Goal: Information Seeking & Learning: Learn about a topic

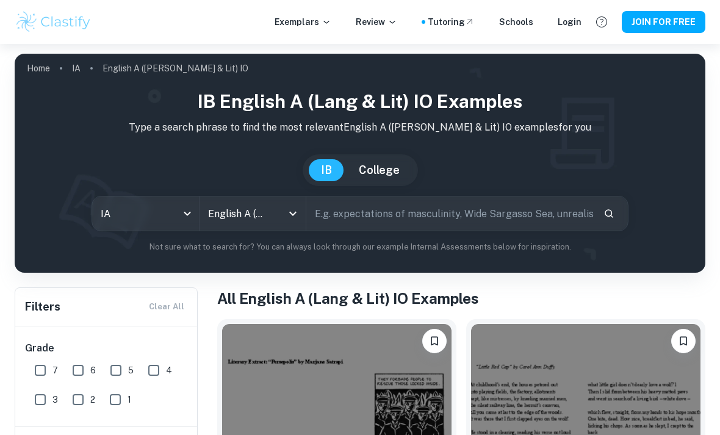
scroll to position [313, 0]
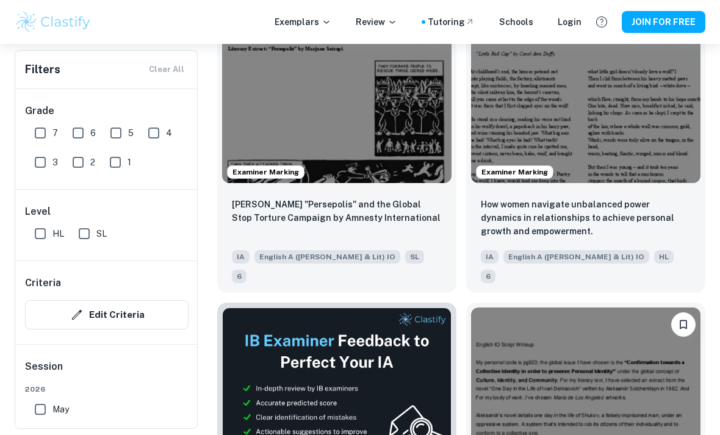
click at [683, 226] on p "How women navigate unbalanced power dynamics in relationships to achieve person…" at bounding box center [586, 218] width 210 height 40
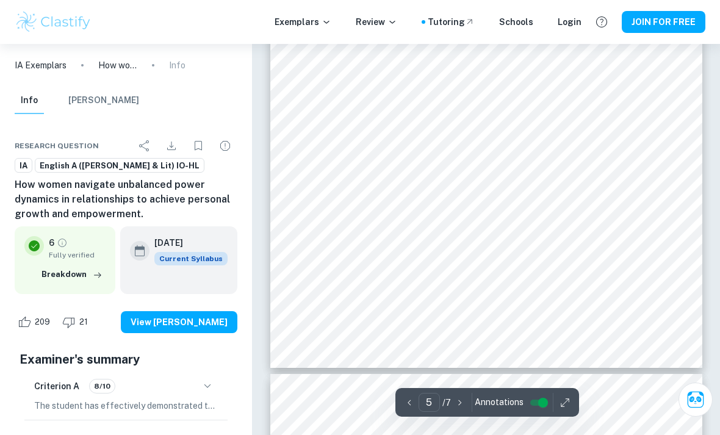
scroll to position [2858, 0]
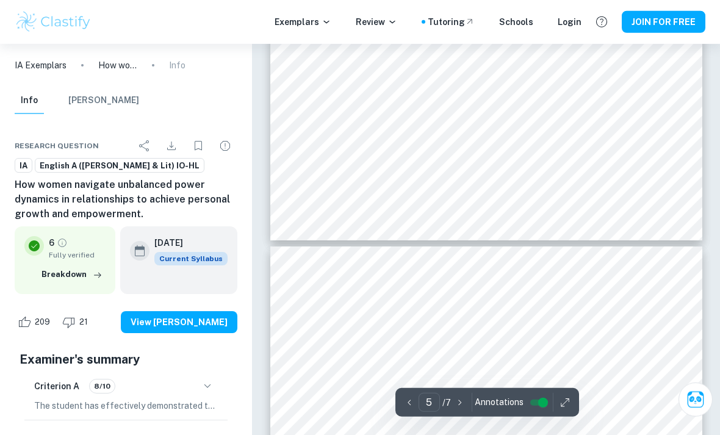
type input "4"
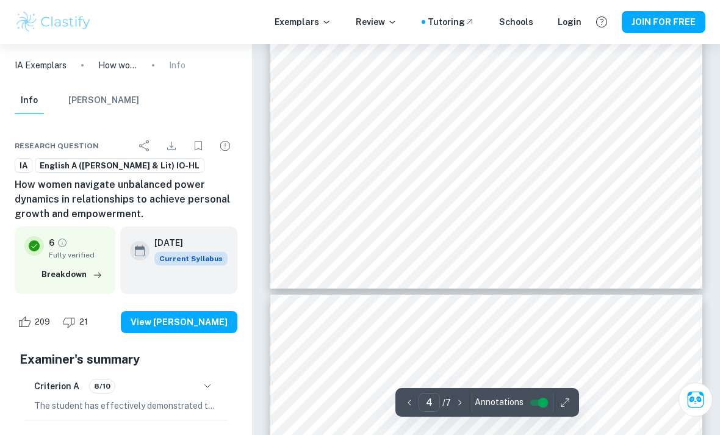
scroll to position [2060, 0]
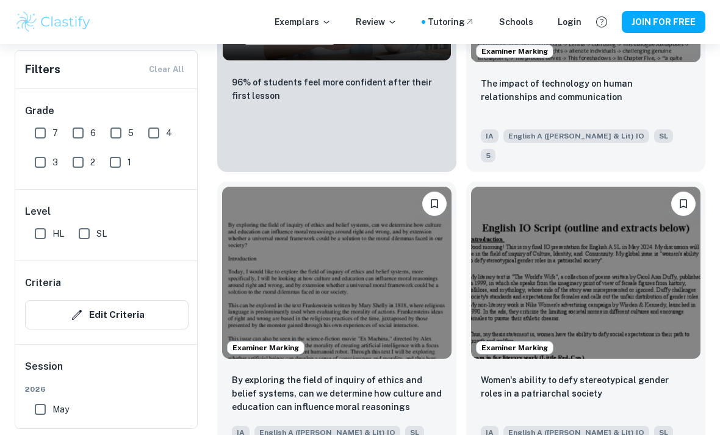
scroll to position [1324, 0]
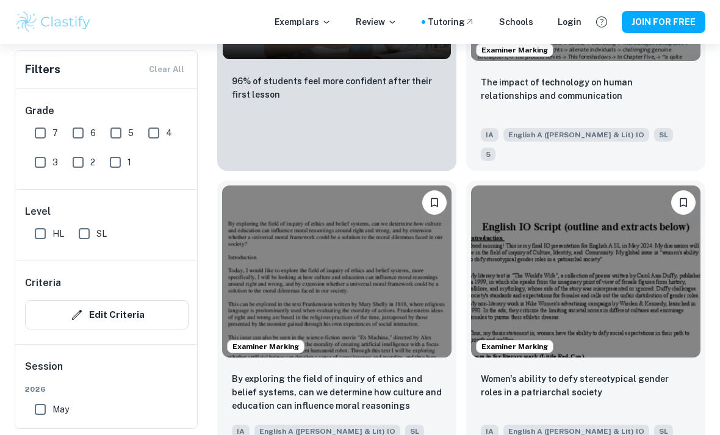
click at [687, 372] on p "Women's ability to defy stereotypical gender roles in a patriarchal society" at bounding box center [586, 385] width 210 height 27
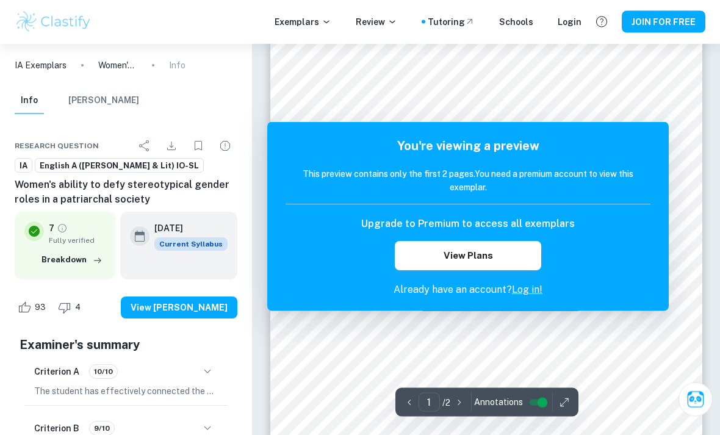
scroll to position [220, 0]
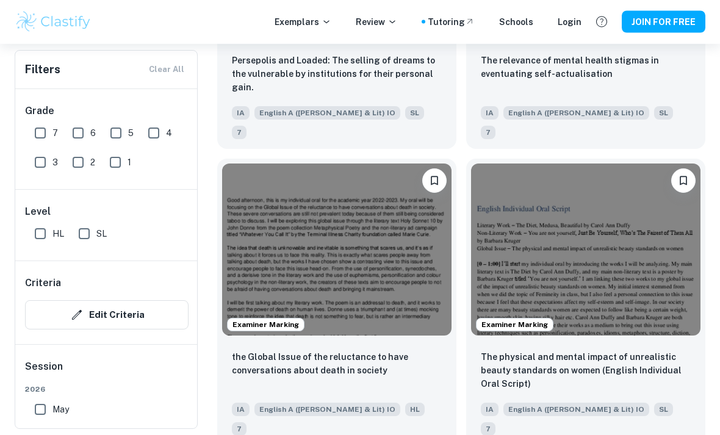
scroll to position [1939, 0]
click at [676, 350] on p "The physical and mental impact of unrealistic beauty standards on women (Englis…" at bounding box center [586, 370] width 210 height 40
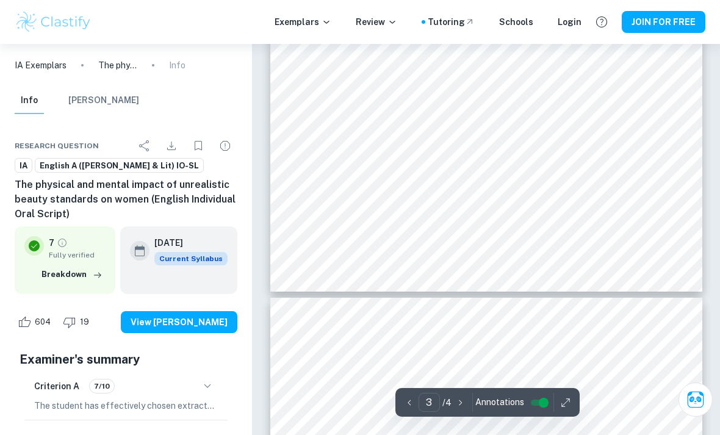
type input "4"
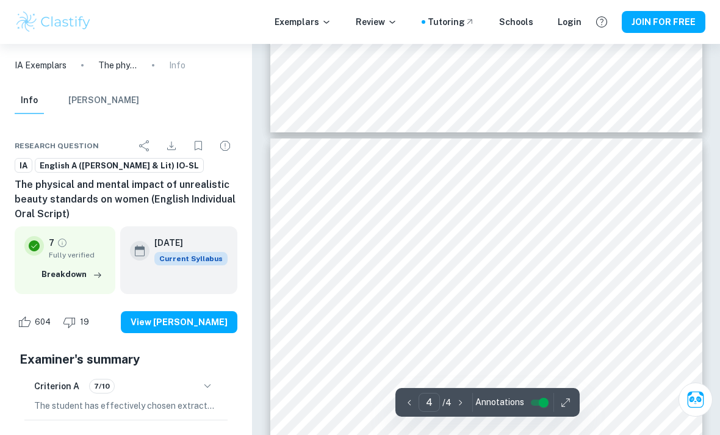
scroll to position [2196, 0]
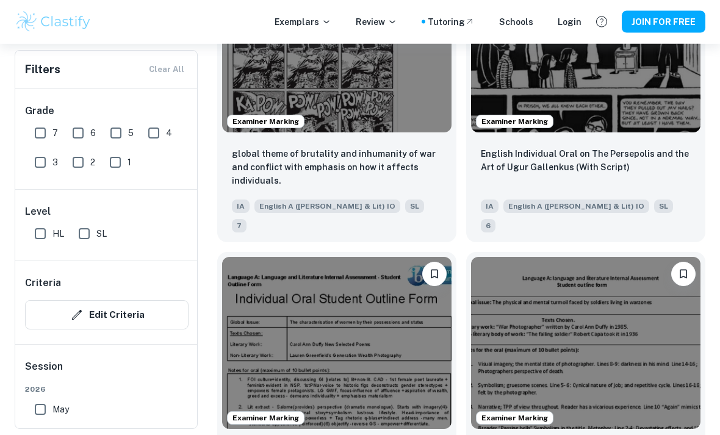
scroll to position [2438, 0]
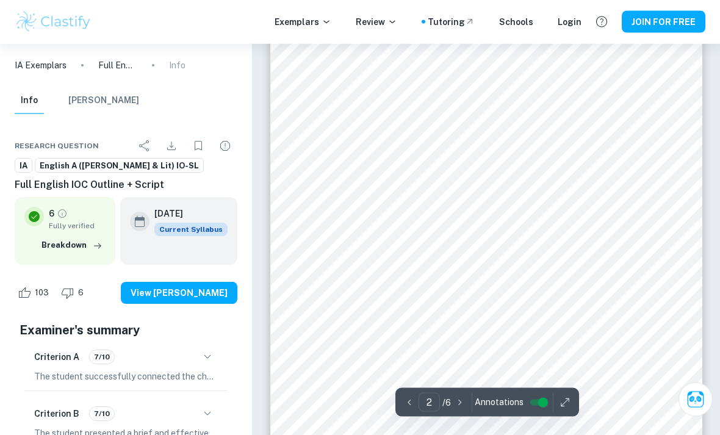
scroll to position [724, 0]
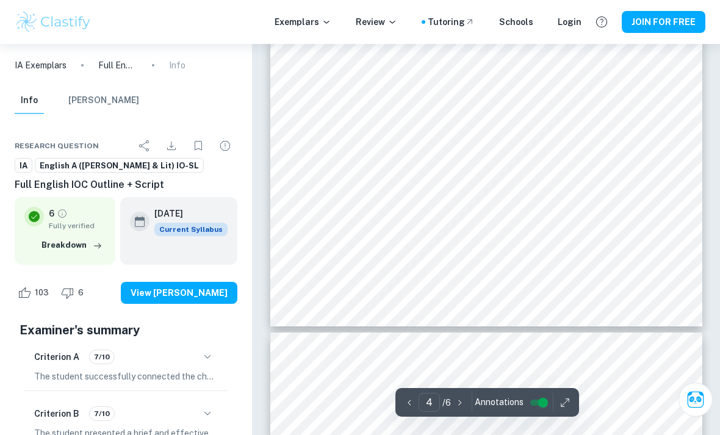
type input "5"
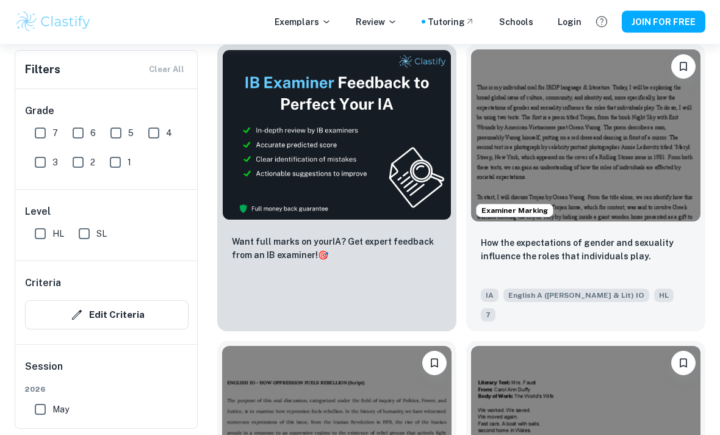
scroll to position [2942, 0]
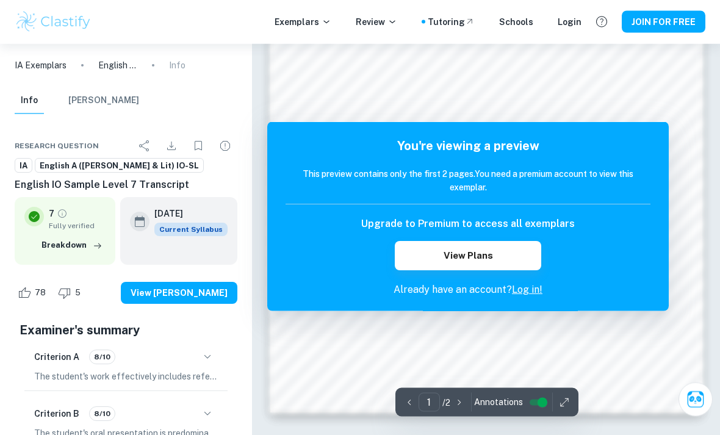
scroll to position [790, 0]
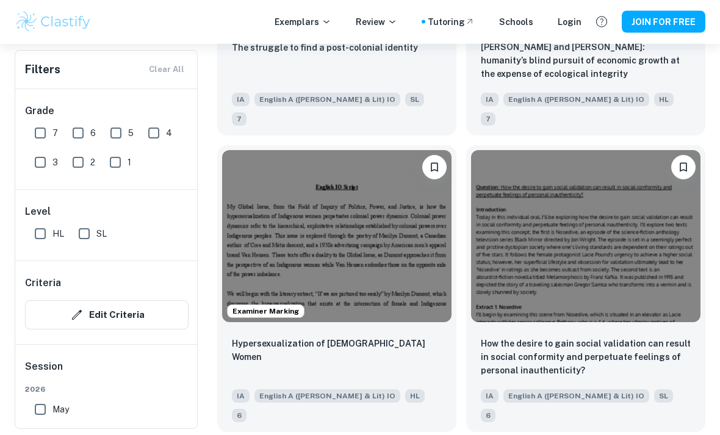
scroll to position [4068, 0]
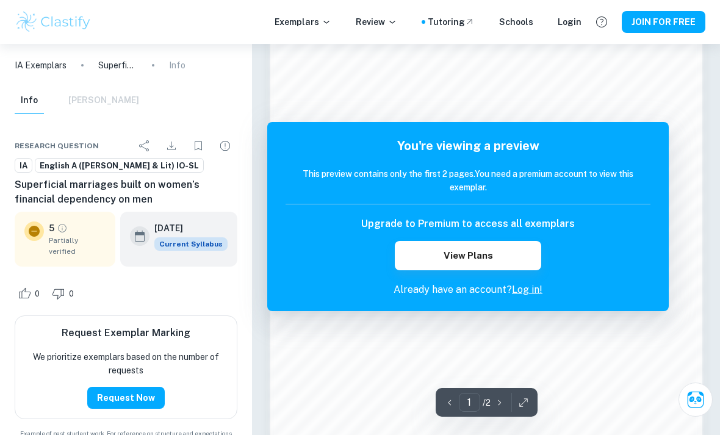
scroll to position [892, 0]
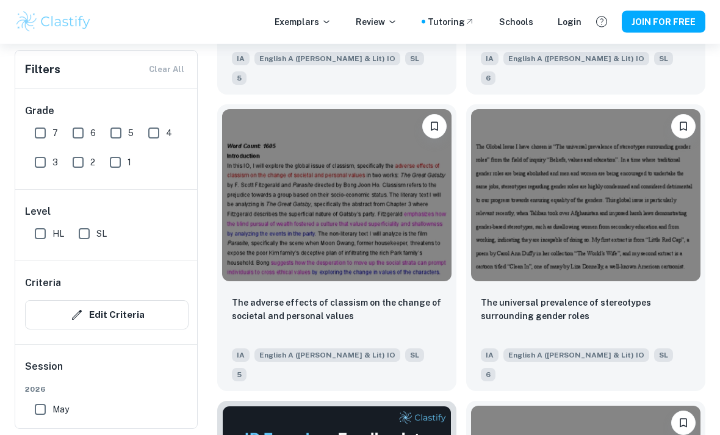
scroll to position [4957, 0]
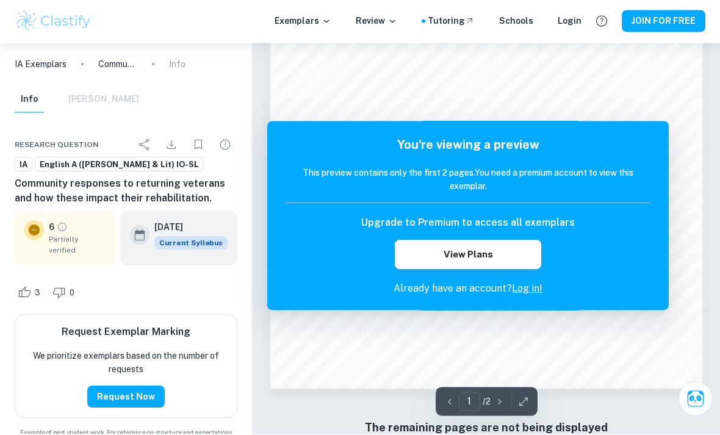
scroll to position [823, 0]
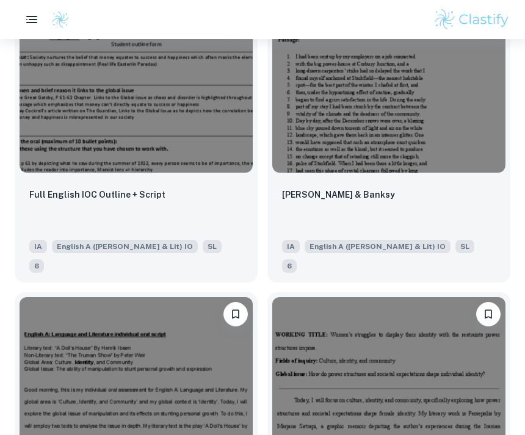
scroll to position [6959, 0]
